Goal: Communication & Community: Answer question/provide support

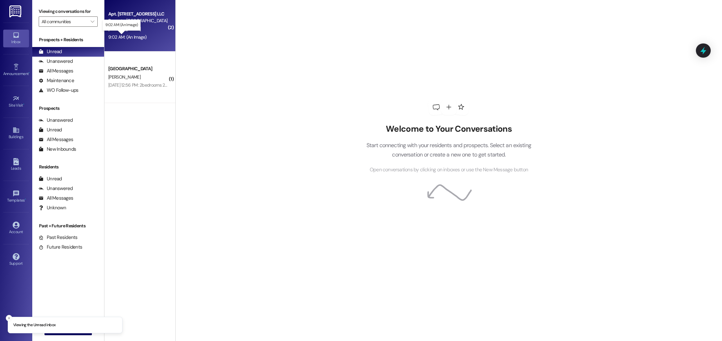
click at [122, 36] on div "9:02 AM: (An Image) 9:02 AM: (An Image)" at bounding box center [127, 37] width 38 height 6
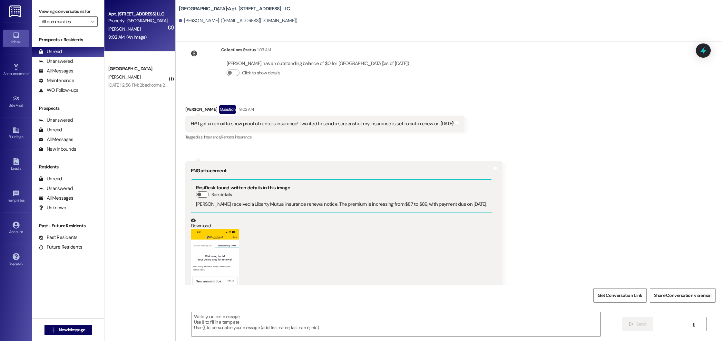
scroll to position [13924, 0]
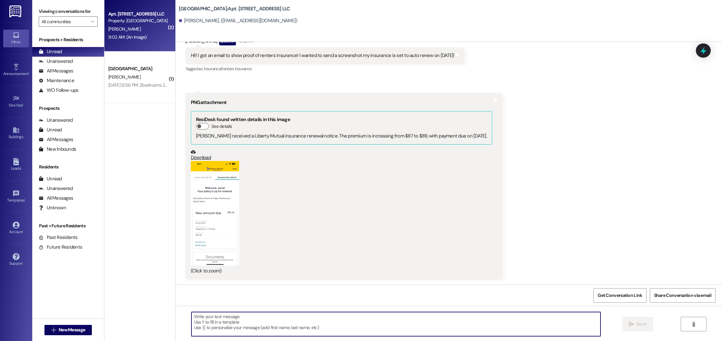
click at [232, 324] on textarea at bounding box center [395, 324] width 409 height 24
type textarea "Thank you!"
click at [633, 323] on span " Send" at bounding box center [637, 324] width 20 height 7
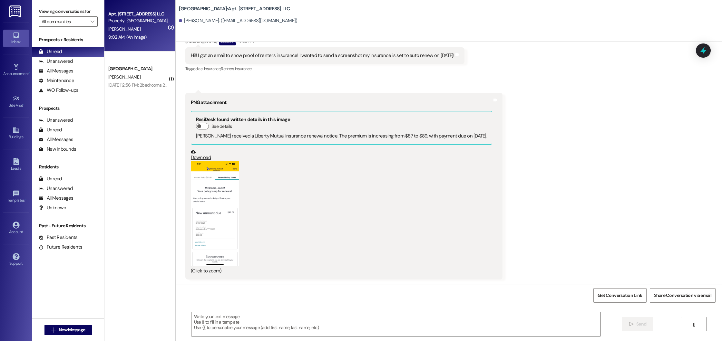
scroll to position [13923, 0]
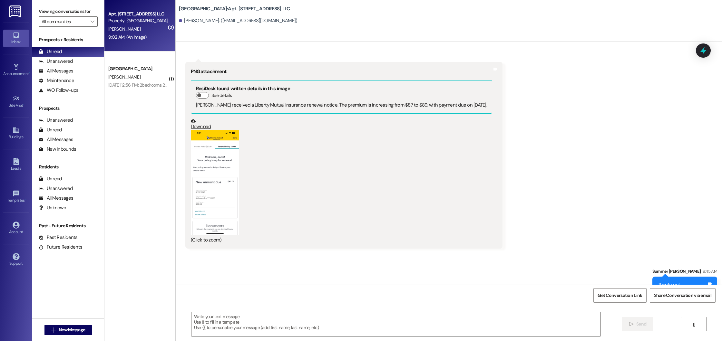
click at [207, 207] on button "Zoom image" at bounding box center [215, 182] width 48 height 104
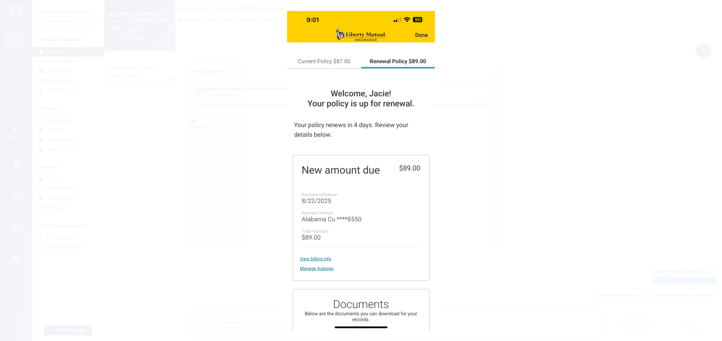
click at [210, 205] on button "Unzoom image" at bounding box center [361, 170] width 722 height 341
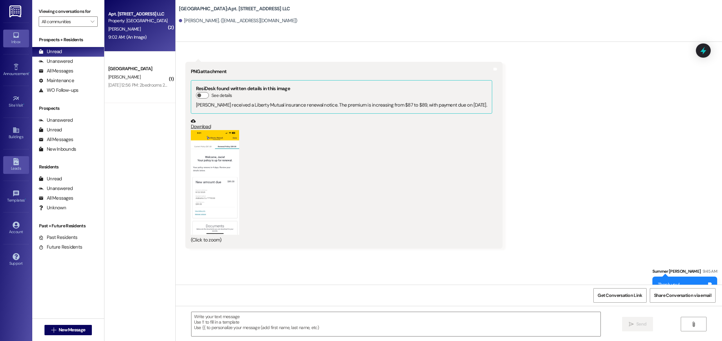
click at [16, 167] on div "Leads" at bounding box center [16, 168] width 32 height 6
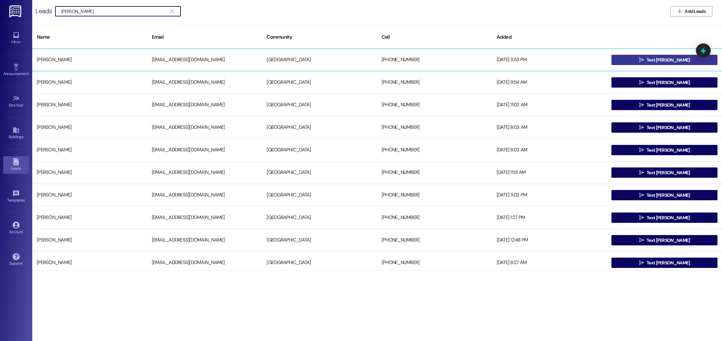
type input "[PERSON_NAME]"
click at [623, 63] on button " Text [PERSON_NAME]" at bounding box center [664, 60] width 106 height 10
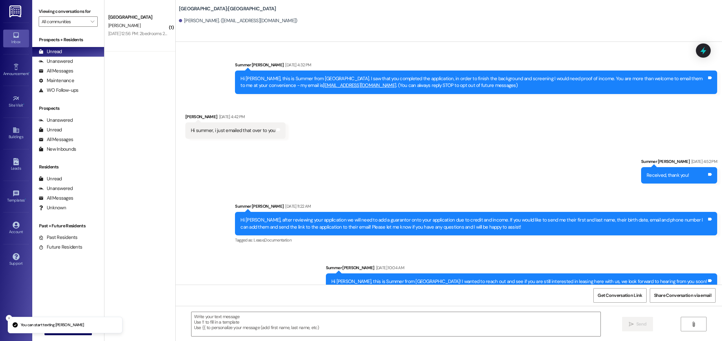
scroll to position [10, 0]
